Goal: Transaction & Acquisition: Subscribe to service/newsletter

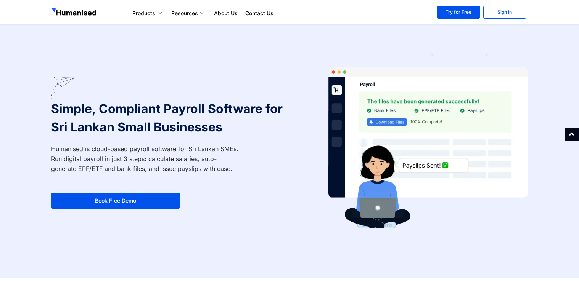
scroll to position [29, 0]
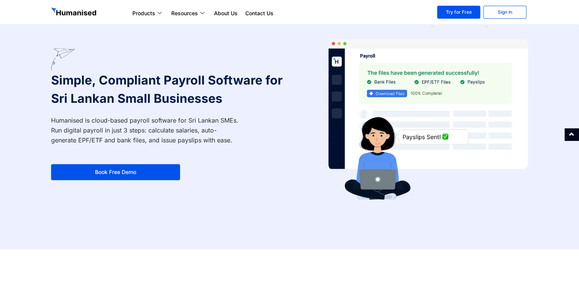
click at [129, 172] on link "Book Free Demo" at bounding box center [115, 172] width 129 height 16
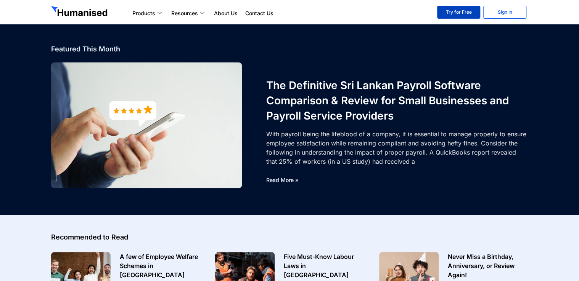
click at [448, 15] on link "Try for Free" at bounding box center [458, 12] width 43 height 13
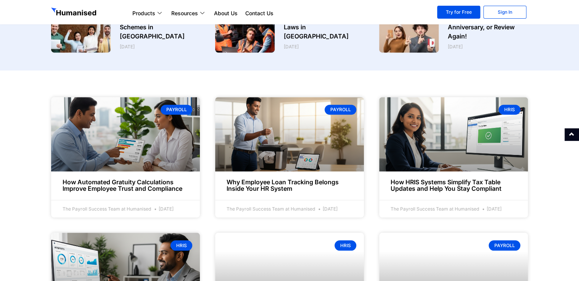
scroll to position [239, 0]
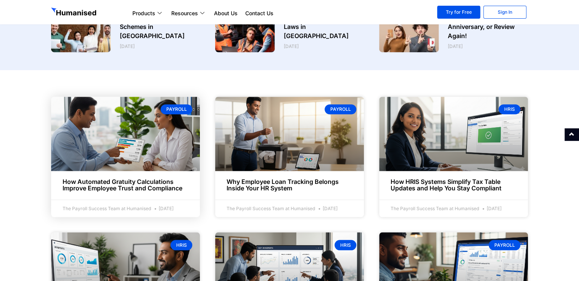
click at [178, 102] on link at bounding box center [125, 134] width 149 height 74
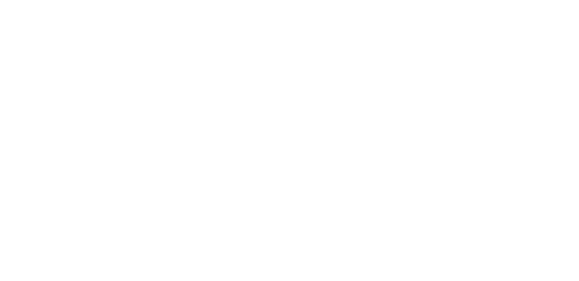
click at [0, 0] on html at bounding box center [0, 0] width 0 height 0
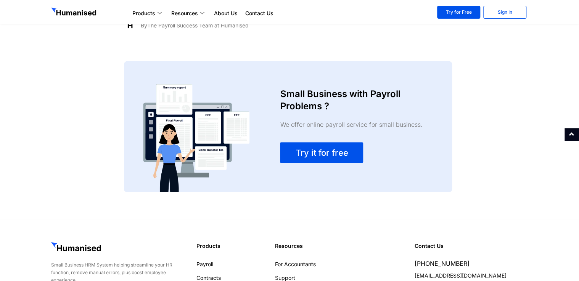
scroll to position [1186, 0]
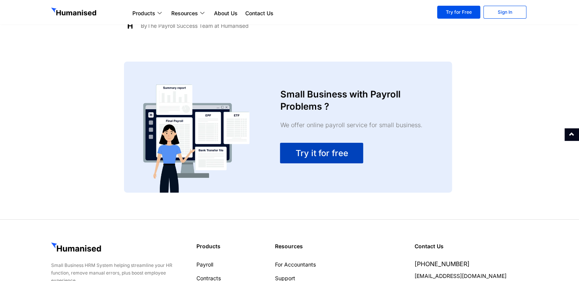
click at [314, 154] on span "Try it for free" at bounding box center [321, 153] width 53 height 9
